Goal: Transaction & Acquisition: Obtain resource

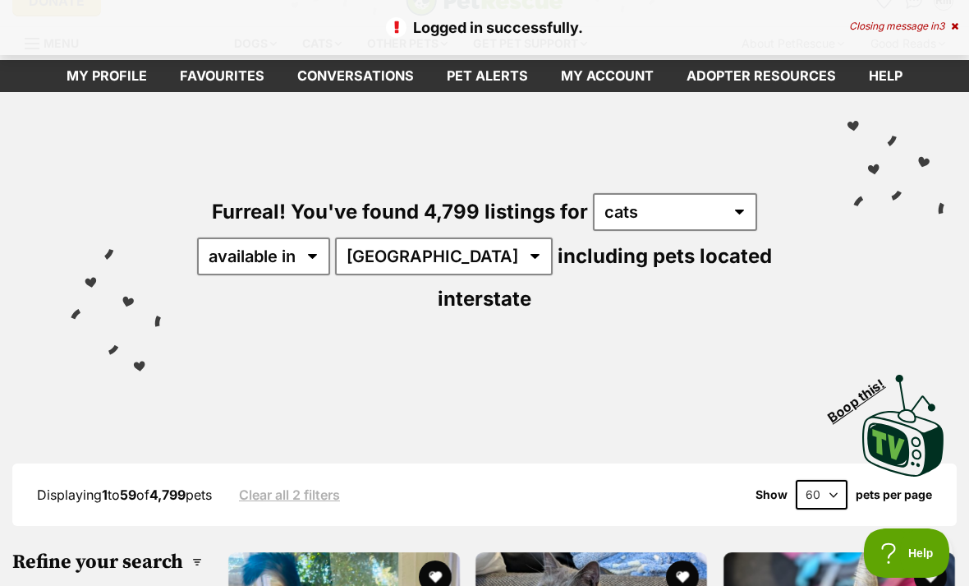
scroll to position [25, 0]
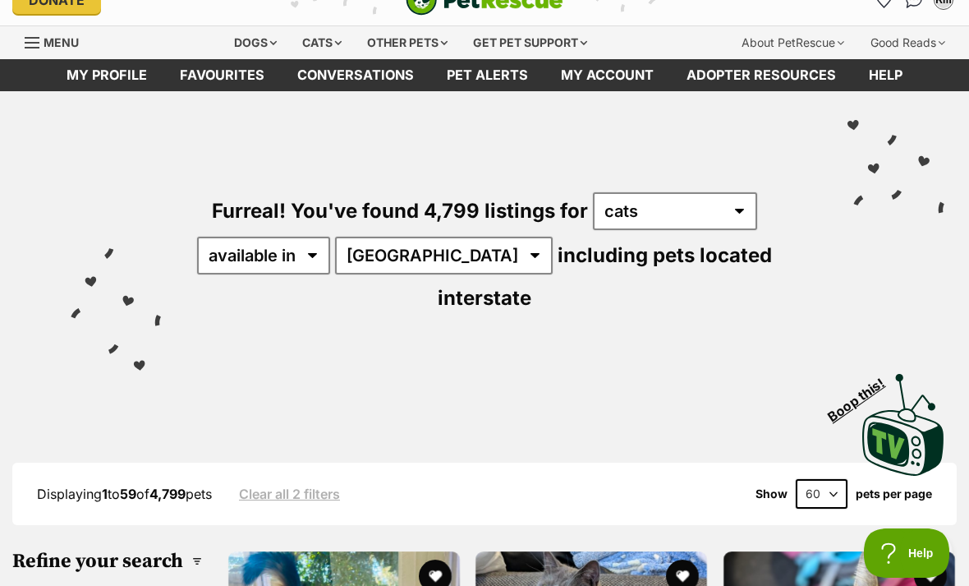
click at [210, 77] on link "Favourites" at bounding box center [221, 75] width 117 height 32
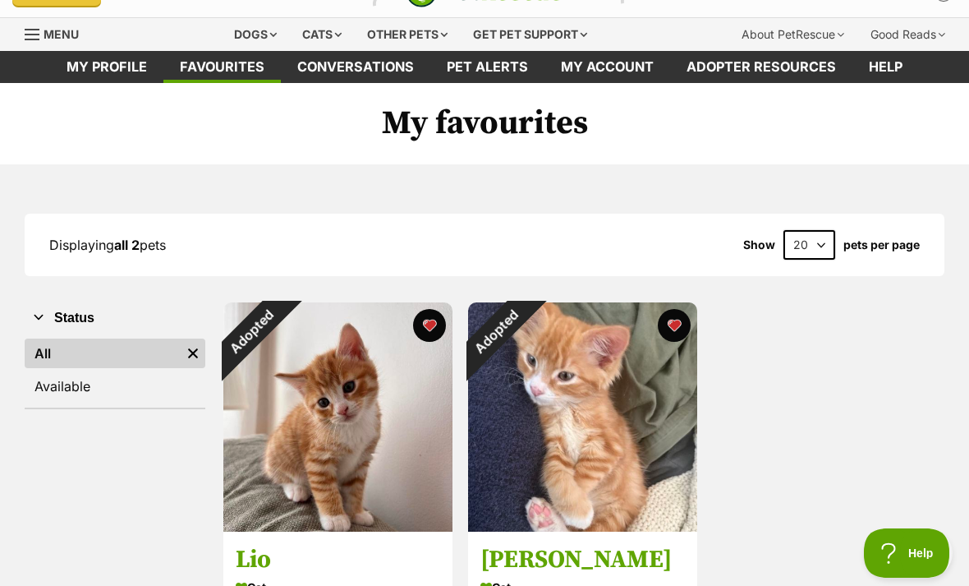
scroll to position [38, 0]
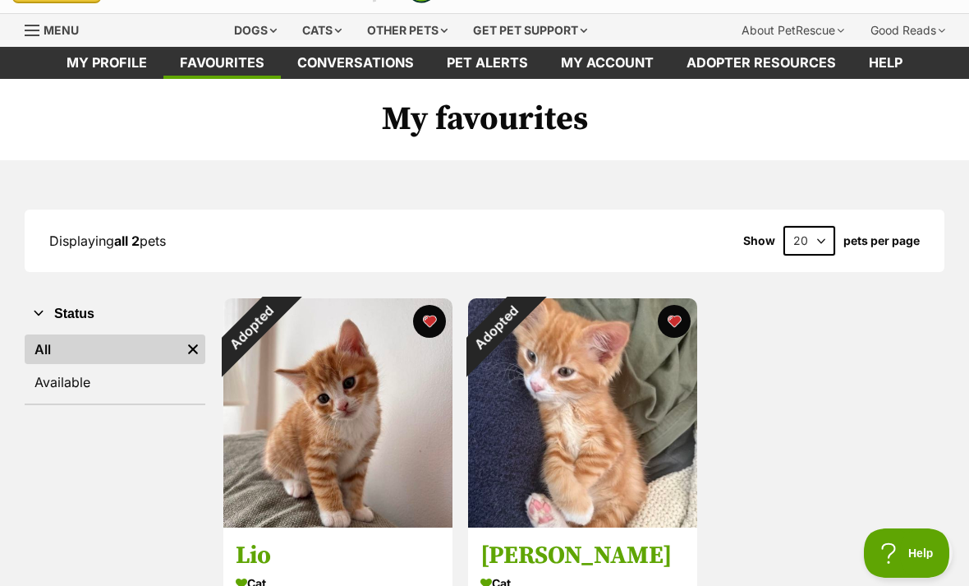
click at [67, 378] on link "Available" at bounding box center [115, 382] width 181 height 30
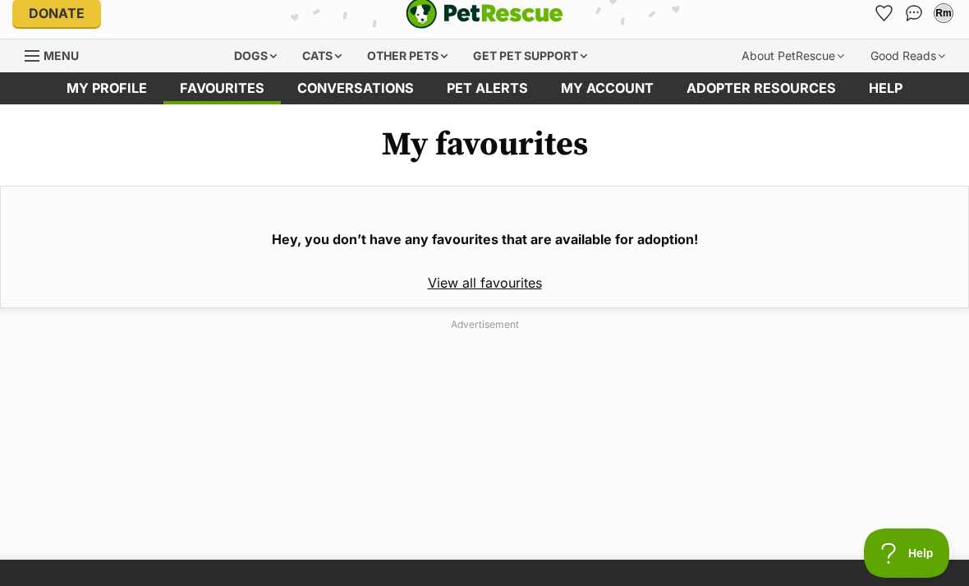
scroll to position [14, 0]
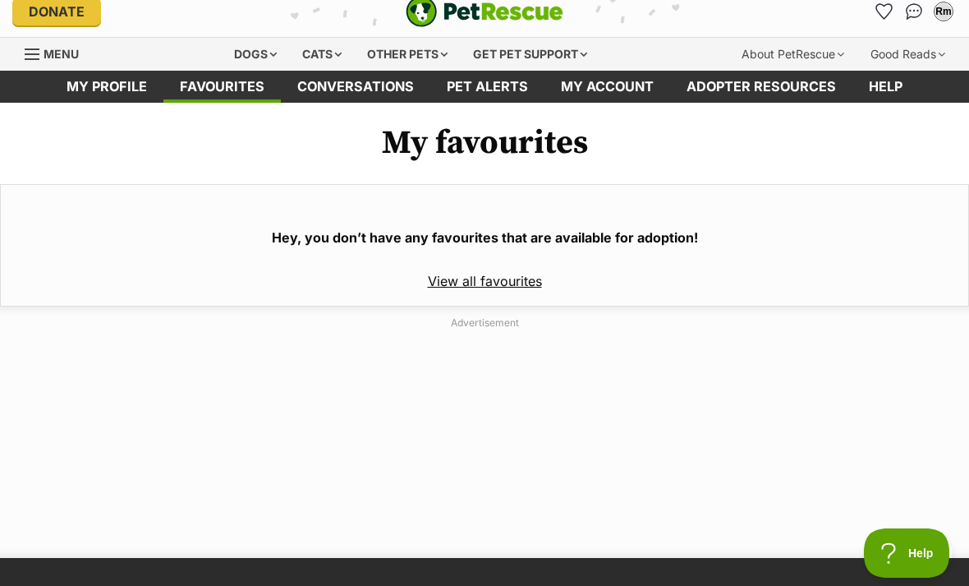
click at [510, 273] on link "View all favourites" at bounding box center [485, 281] width 114 height 16
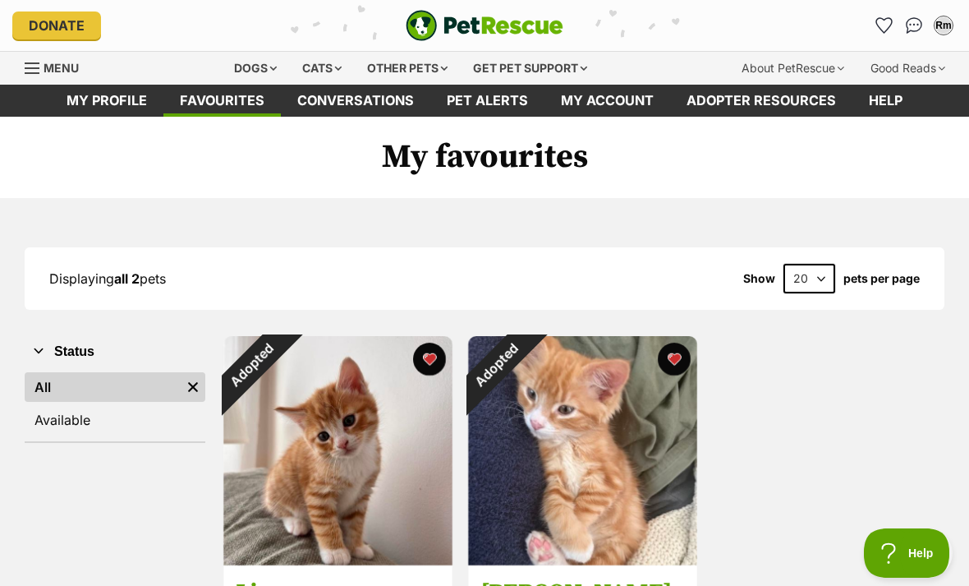
click at [318, 70] on div "Cats" at bounding box center [322, 68] width 62 height 33
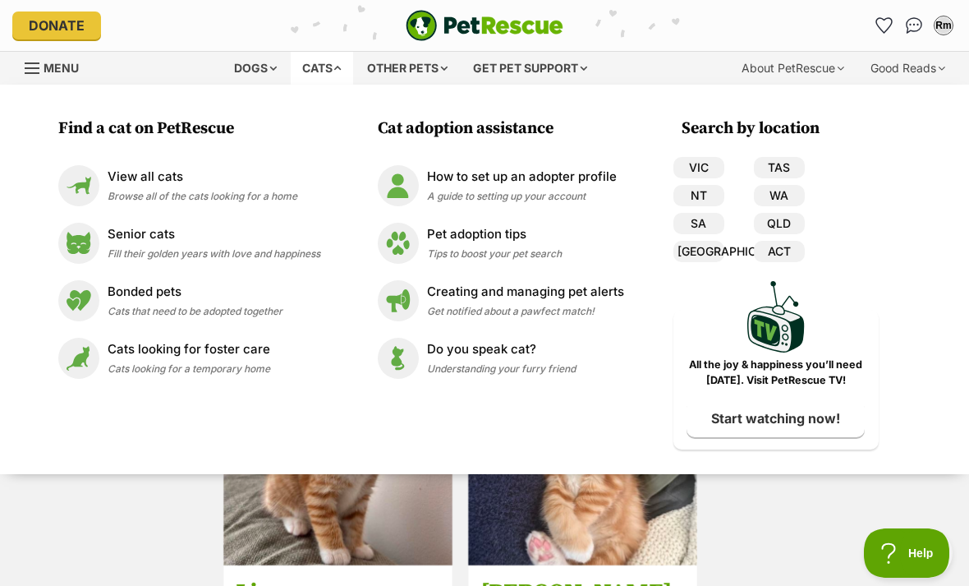
click at [92, 195] on img at bounding box center [78, 185] width 41 height 41
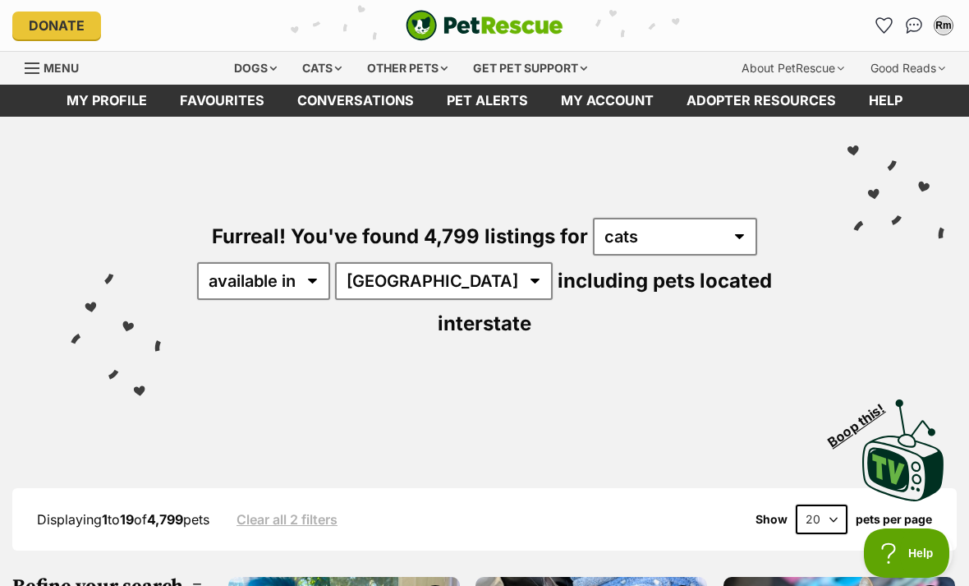
click at [30, 48] on div "Donate PetRescue home Rm My account Rm Ramla Mohsin Edit profile Log out Pet al…" at bounding box center [484, 25] width 945 height 51
click at [38, 67] on span "Menu" at bounding box center [32, 68] width 15 height 2
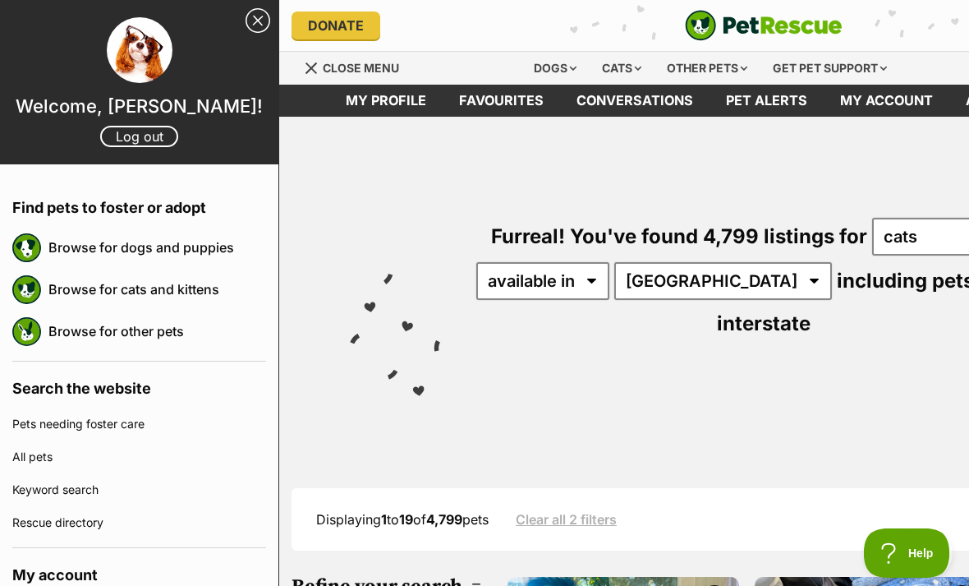
click at [254, 21] on link "Close Sidebar" at bounding box center [258, 20] width 25 height 25
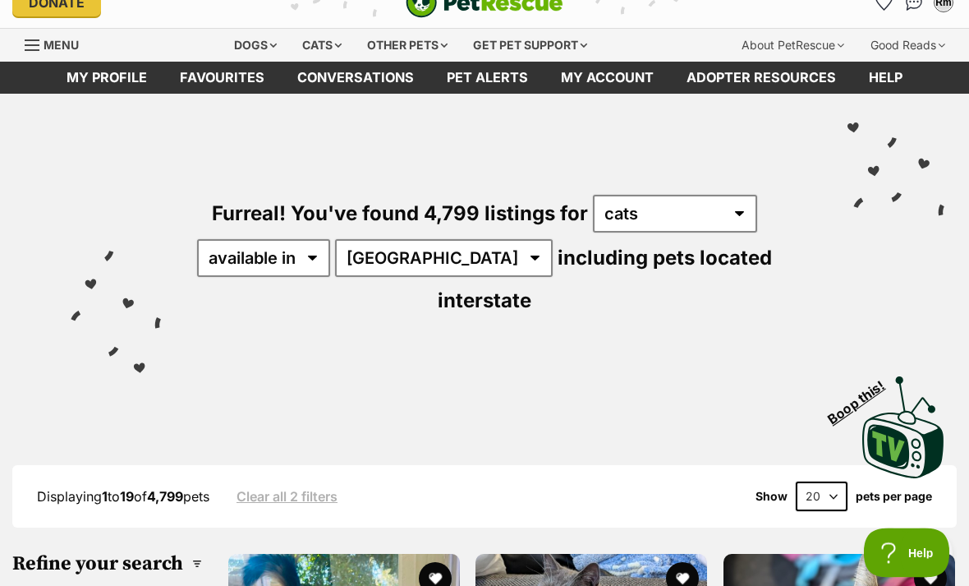
scroll to position [25, 0]
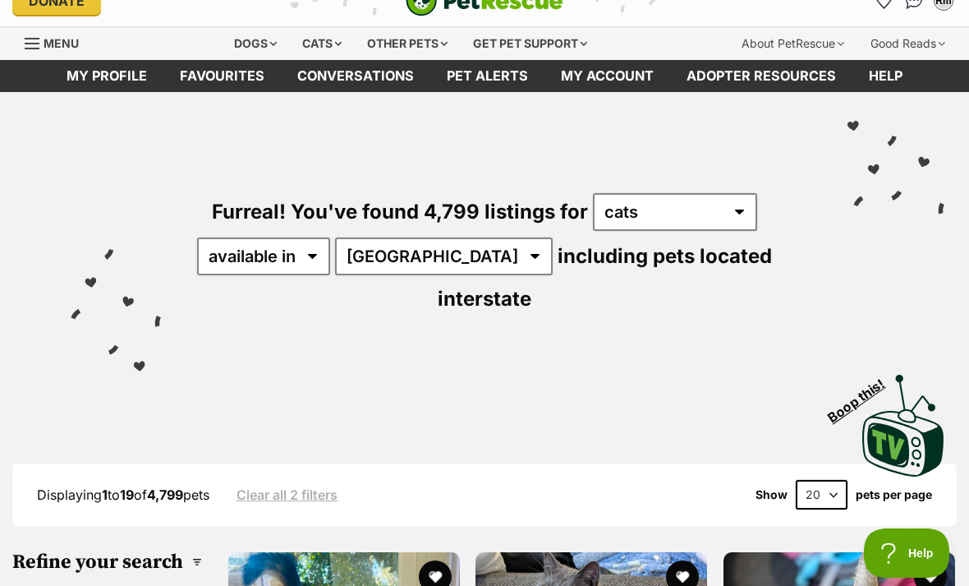
click at [288, 487] on link "Clear all 2 filters" at bounding box center [287, 494] width 101 height 15
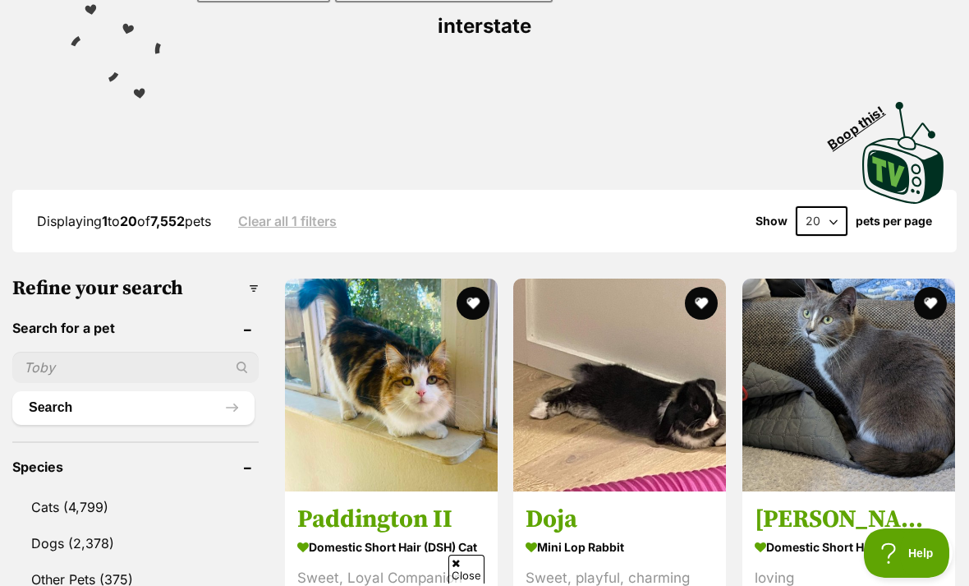
scroll to position [282, 0]
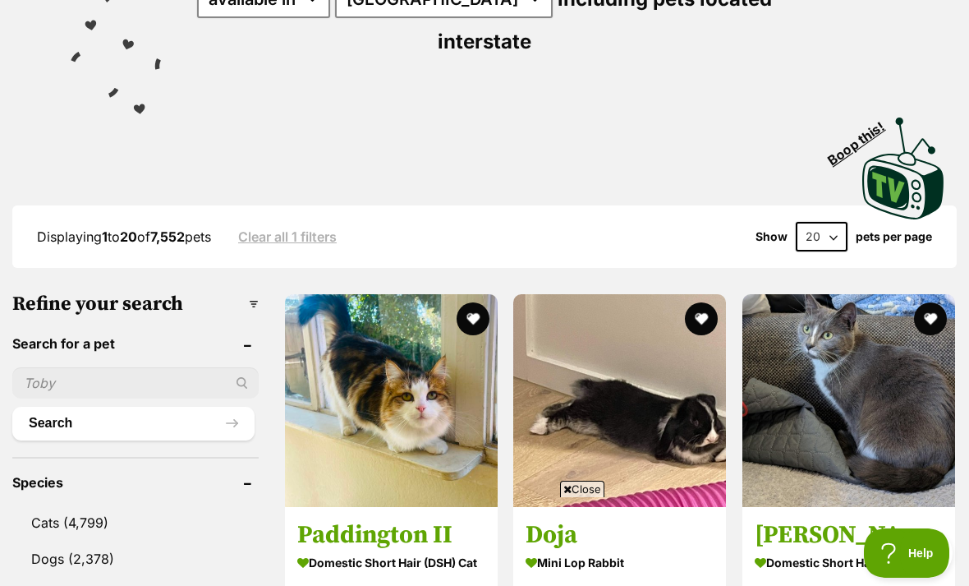
click at [301, 229] on link "Clear all 1 filters" at bounding box center [287, 236] width 99 height 15
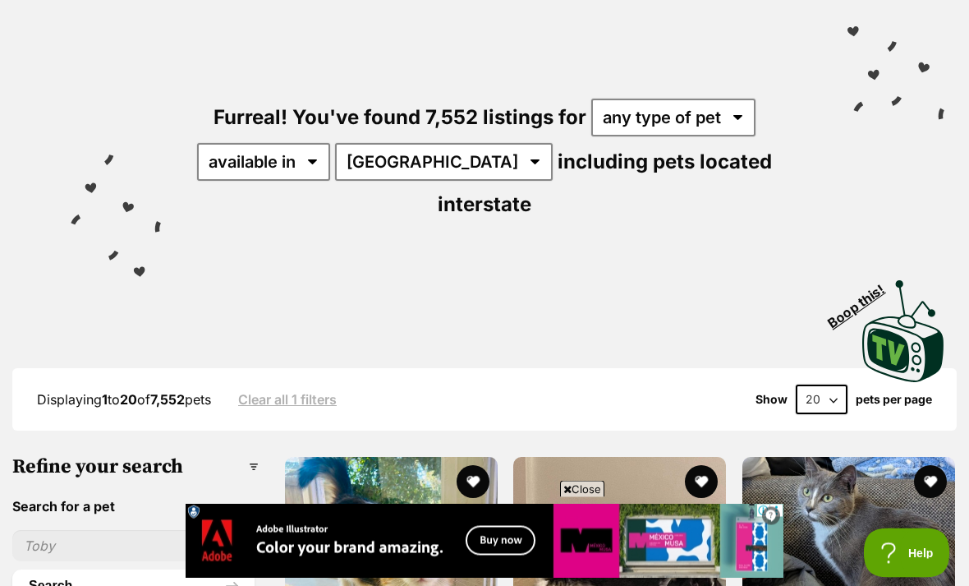
scroll to position [119, 0]
click at [666, 89] on div "Furreal! You've found 7,552 listings for any type of pet cats dogs other pets a…" at bounding box center [485, 132] width 920 height 268
click at [683, 107] on select "any type of pet cats dogs other pets" at bounding box center [673, 118] width 164 height 38
select select "Cats"
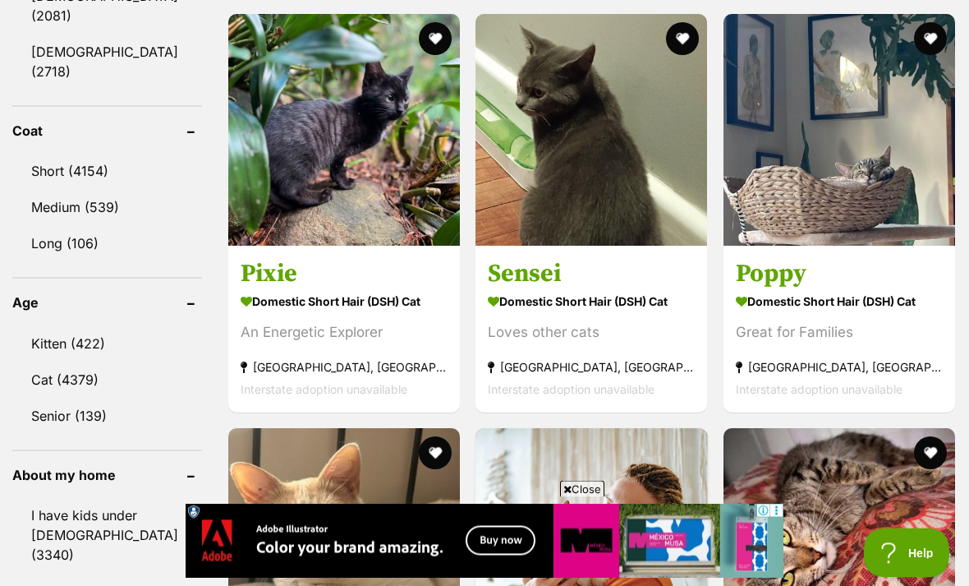
scroll to position [1548, 0]
click at [562, 143] on img at bounding box center [592, 130] width 232 height 232
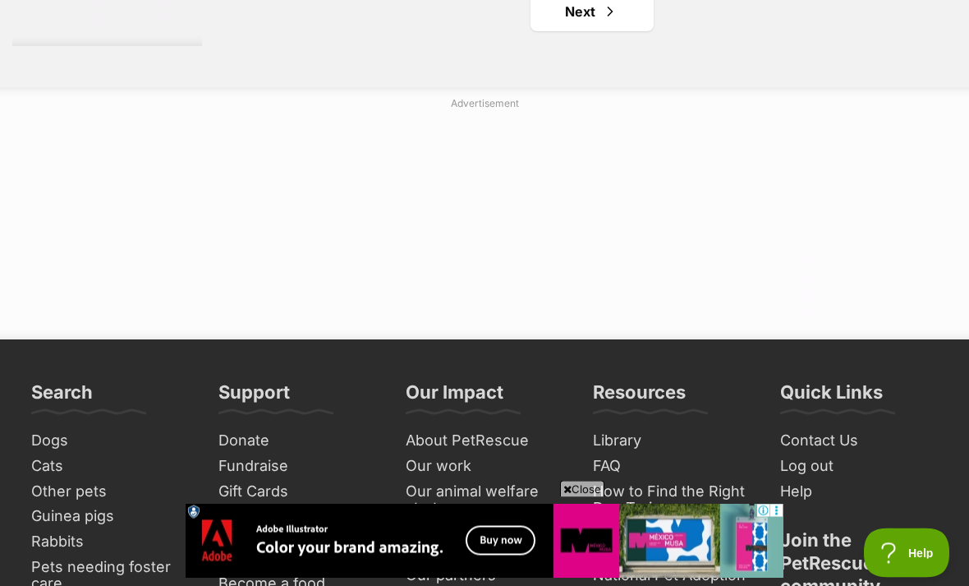
scroll to position [3948, 0]
click at [602, 31] on link "Next" at bounding box center [592, 11] width 123 height 39
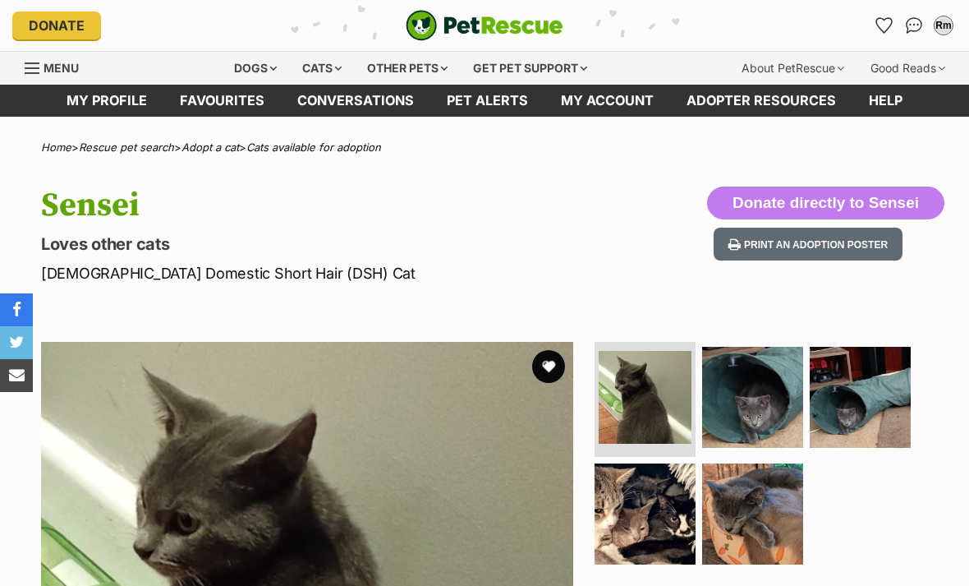
click at [789, 404] on img at bounding box center [752, 397] width 101 height 101
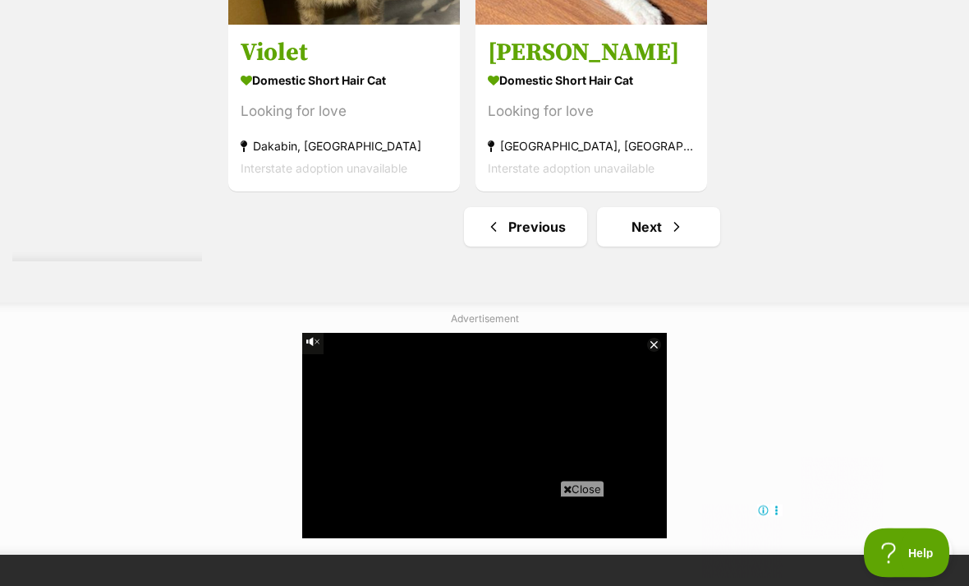
scroll to position [3733, 0]
click at [669, 237] on span "Next page" at bounding box center [677, 227] width 16 height 20
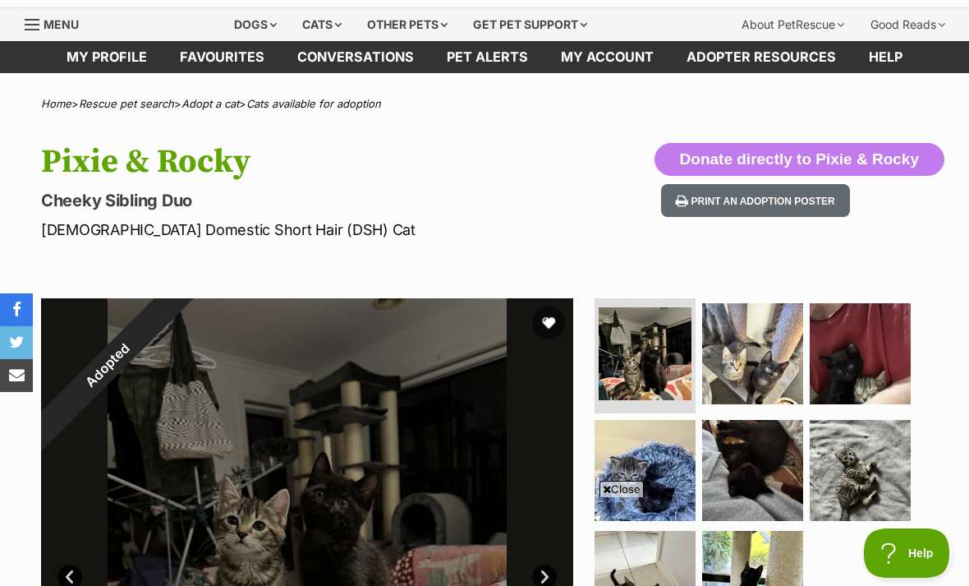
click at [666, 455] on img at bounding box center [645, 470] width 101 height 101
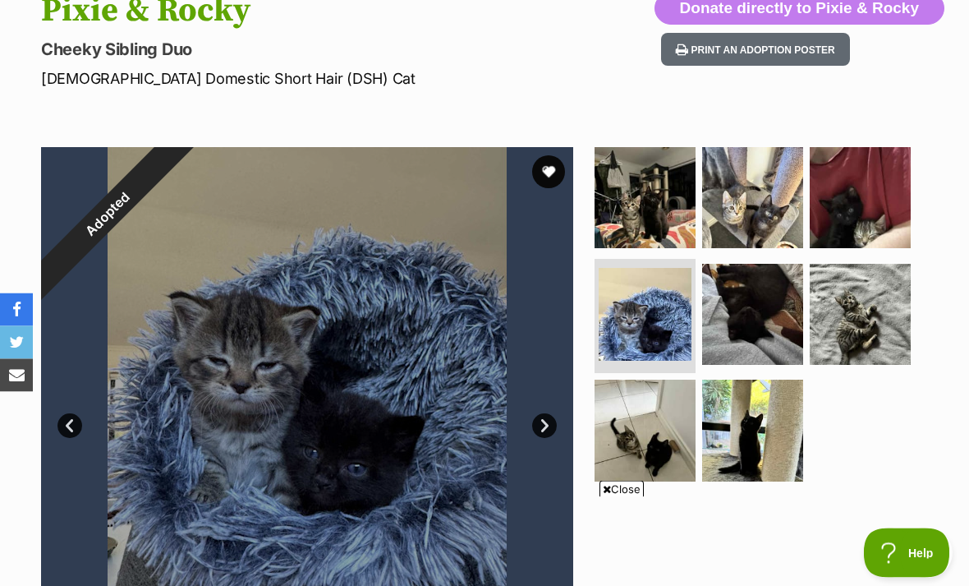
scroll to position [195, 0]
click at [771, 214] on img at bounding box center [752, 197] width 101 height 101
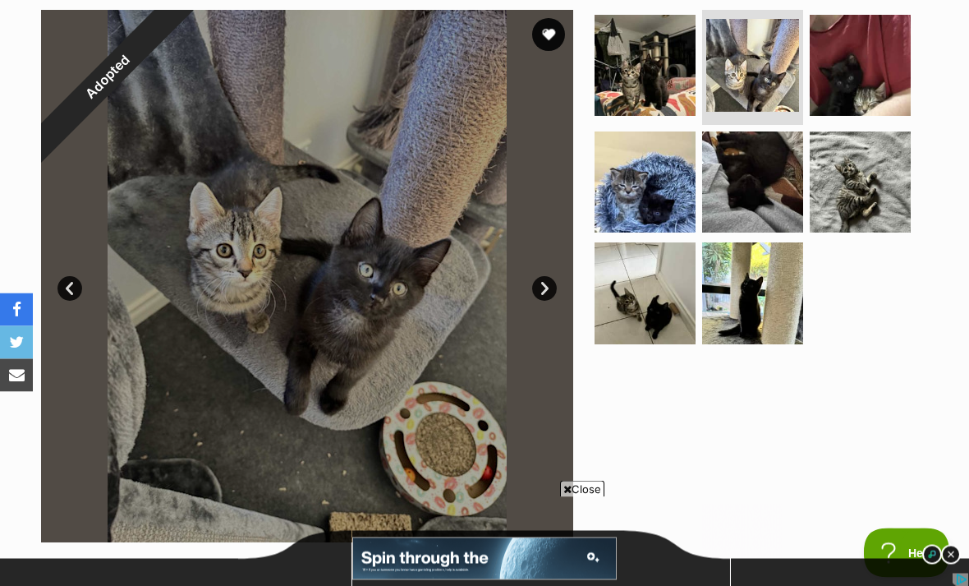
scroll to position [306, 0]
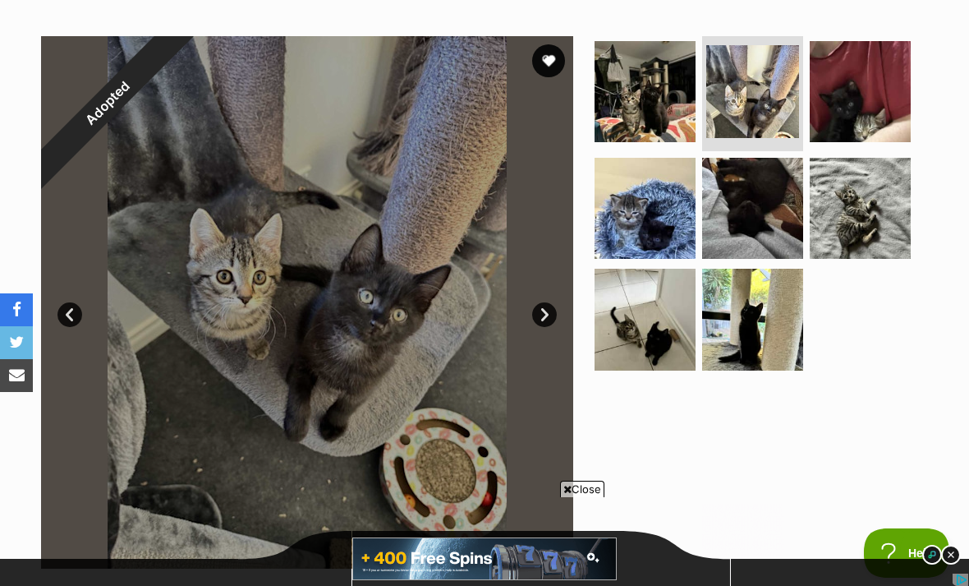
click at [651, 238] on img at bounding box center [645, 208] width 101 height 101
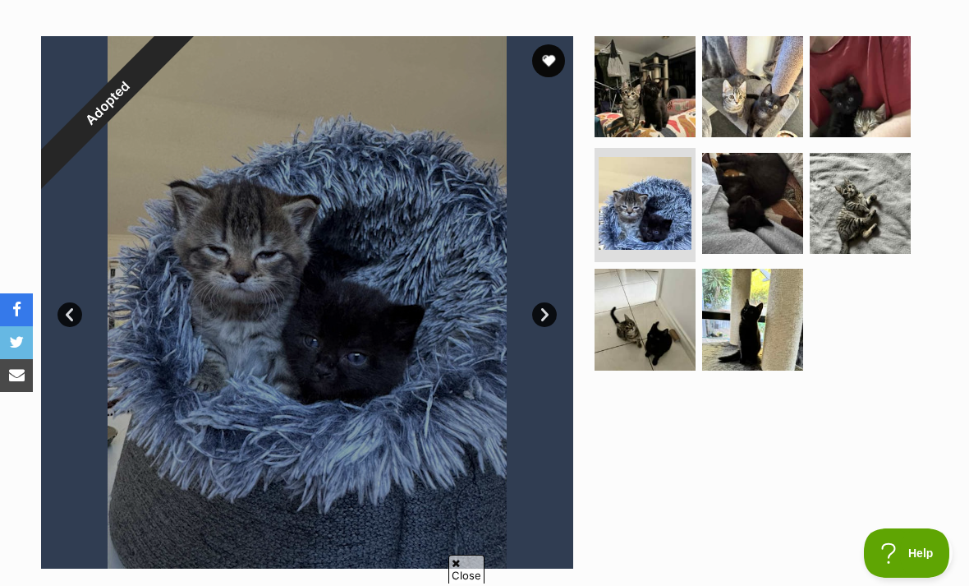
click at [636, 306] on img at bounding box center [645, 319] width 101 height 101
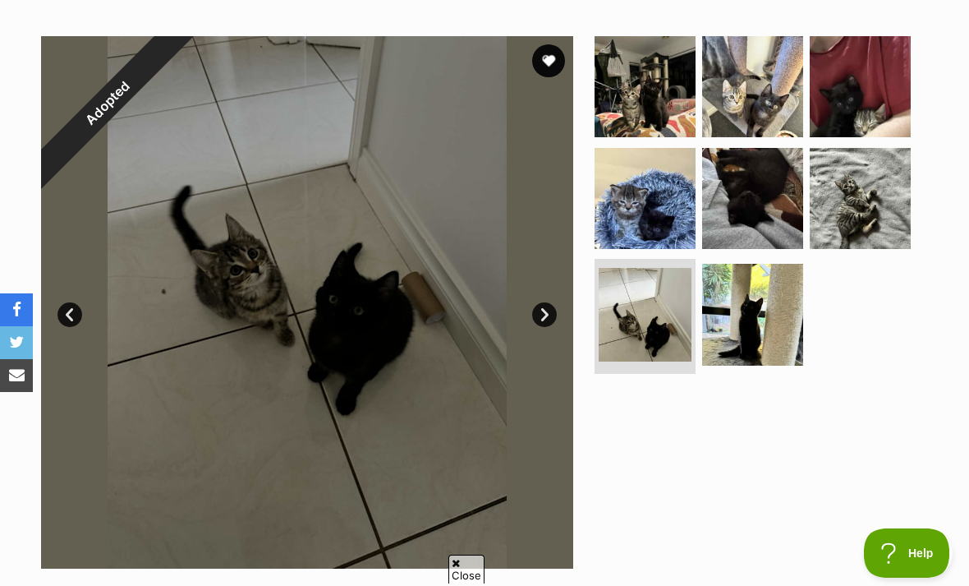
click at [783, 312] on img at bounding box center [752, 314] width 101 height 101
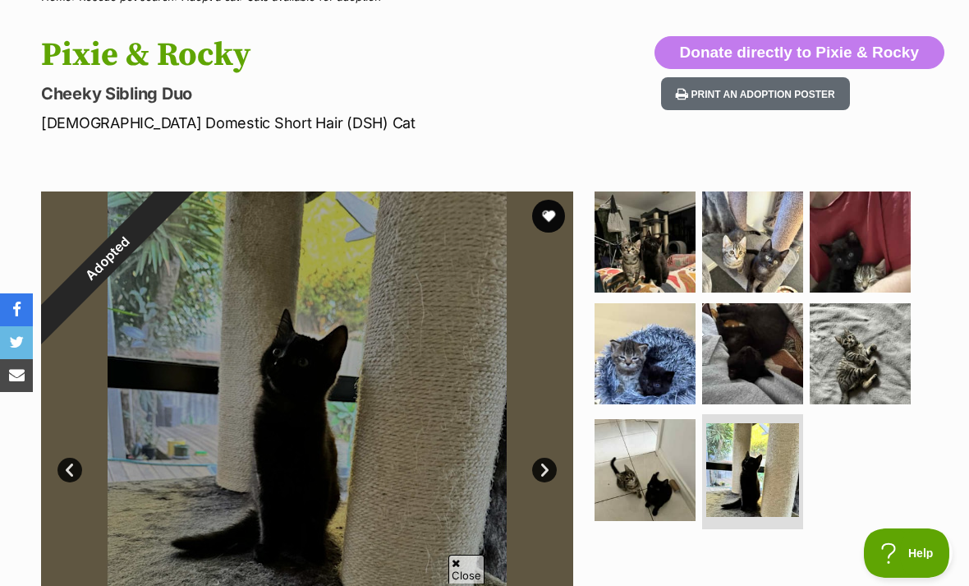
scroll to position [0, 0]
